Goal: Task Accomplishment & Management: Manage account settings

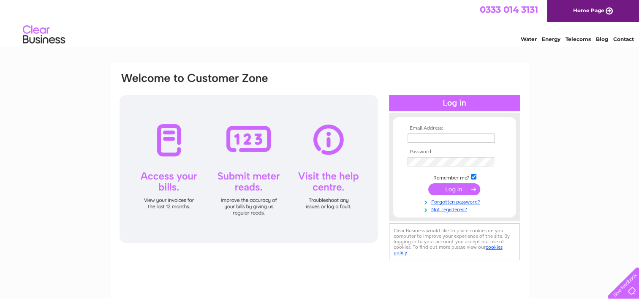
click at [441, 137] on input "text" at bounding box center [450, 137] width 87 height 9
type input "gracewell.foster@gmail.com"
click at [443, 188] on input "submit" at bounding box center [454, 189] width 52 height 12
click at [428, 184] on input "submit" at bounding box center [454, 190] width 52 height 12
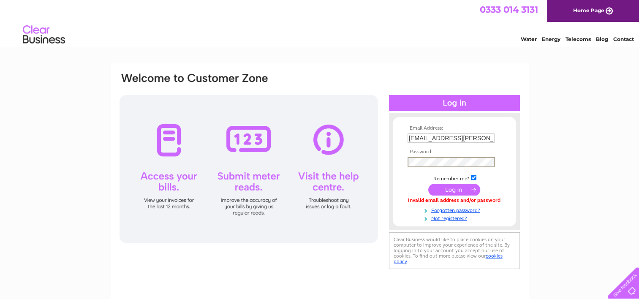
click at [428, 184] on input "submit" at bounding box center [454, 190] width 52 height 12
click at [445, 187] on input "submit" at bounding box center [454, 189] width 52 height 12
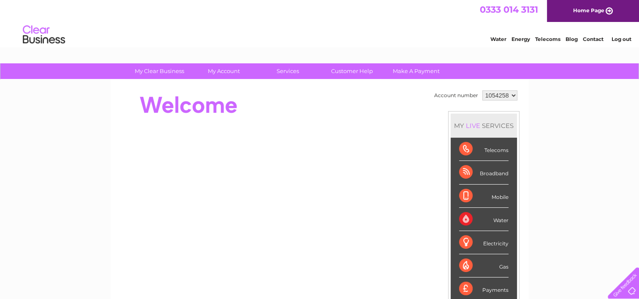
click at [511, 96] on select "1054258 1059695" at bounding box center [499, 95] width 35 height 10
select select "1059695"
click at [482, 90] on select "1054258 1059695" at bounding box center [499, 95] width 35 height 10
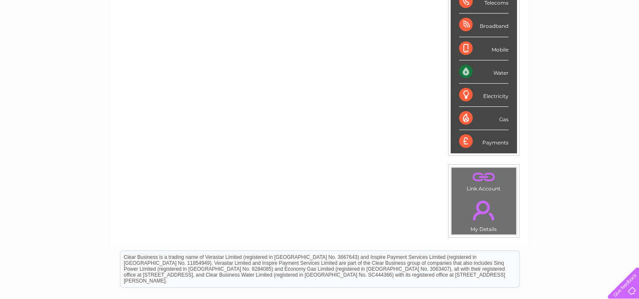
scroll to position [56, 0]
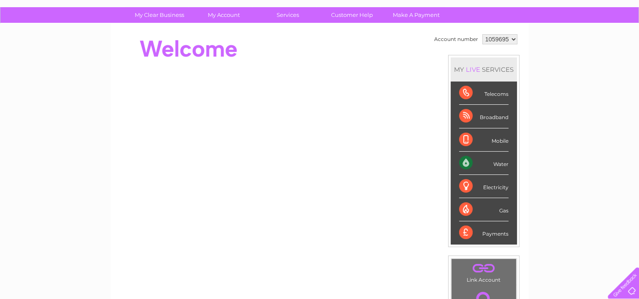
click at [472, 159] on div "Water" at bounding box center [483, 163] width 49 height 23
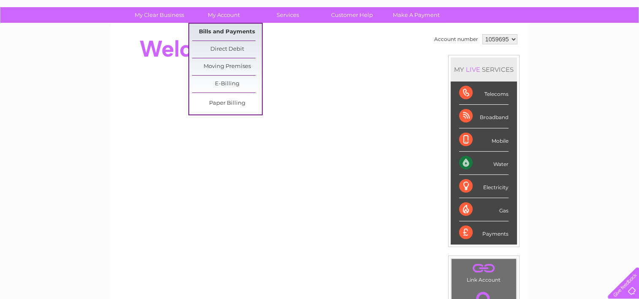
click at [220, 28] on link "Bills and Payments" at bounding box center [227, 32] width 70 height 17
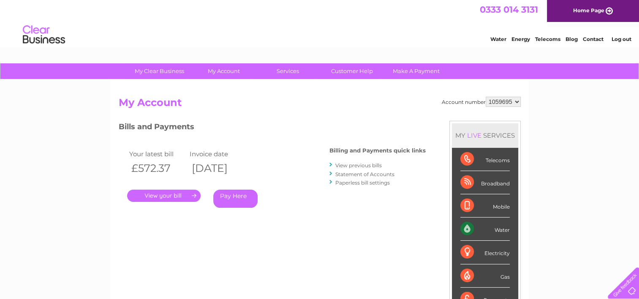
click at [176, 194] on link "." at bounding box center [163, 196] width 73 height 12
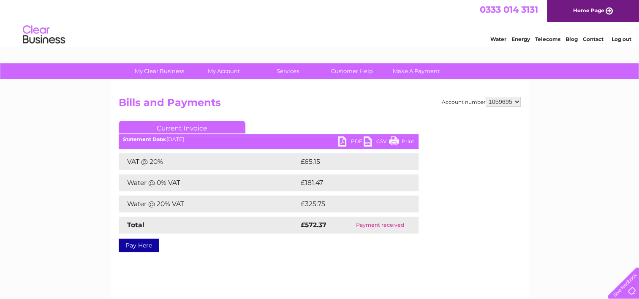
click at [393, 141] on link "Print" at bounding box center [401, 142] width 25 height 12
